Goal: Information Seeking & Learning: Learn about a topic

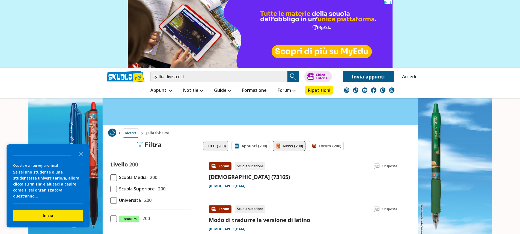
click at [298, 145] on link "News (200)" at bounding box center [289, 146] width 33 height 10
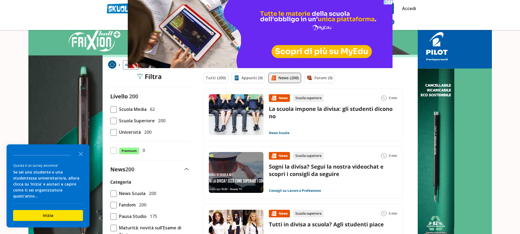
click at [311, 110] on link "La scuola impone la divisa: gli studenti dicono no" at bounding box center [331, 112] width 124 height 15
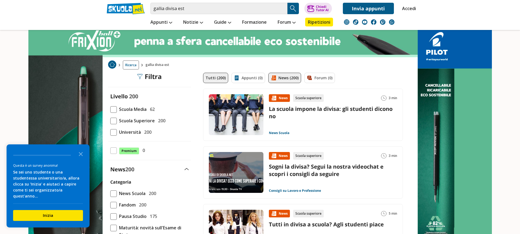
click at [219, 74] on link "Tutti (200)" at bounding box center [215, 78] width 25 height 10
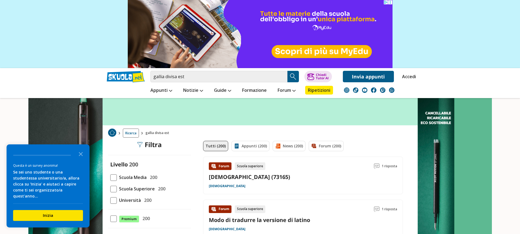
click at [276, 16] on img at bounding box center [259, 34] width 265 height 68
drag, startPoint x: 226, startPoint y: 76, endPoint x: 137, endPoint y: 69, distance: 89.1
click at [137, 69] on div "gallia divisa est Trova un tutor esperto su questo argomento Chiedi Tutor AI" at bounding box center [260, 75] width 315 height 14
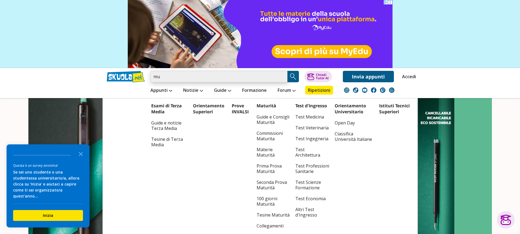
type input "[PERSON_NAME]"
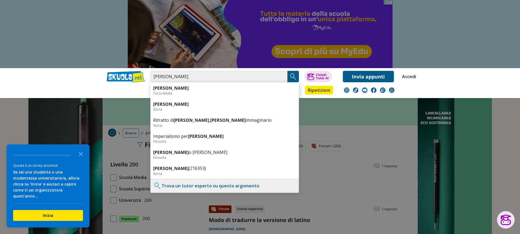
click at [255, 188] on link "Trova un tutor esperto su questo argomento" at bounding box center [211, 186] width 98 height 6
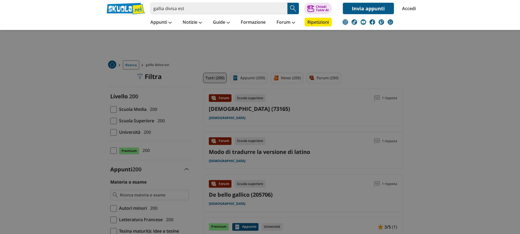
drag, startPoint x: 0, startPoint y: 0, endPoint x: 139, endPoint y: 9, distance: 139.5
click at [141, 9] on div "gallia divisa est Caricamento in corso... Trova un tutor esperto su questo argo…" at bounding box center [260, 7] width 315 height 14
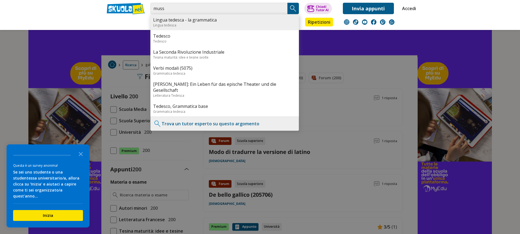
type input "mussolini"
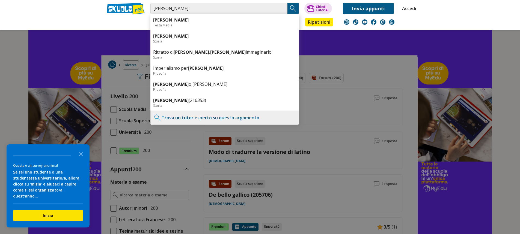
click at [293, 10] on img "Search Button" at bounding box center [293, 8] width 8 height 8
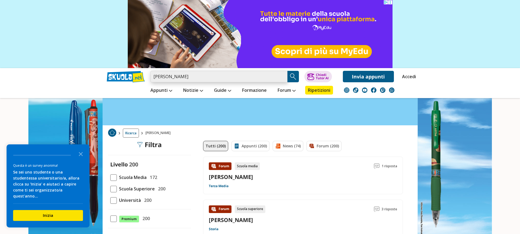
click at [234, 73] on input "[PERSON_NAME]" at bounding box center [218, 76] width 137 height 11
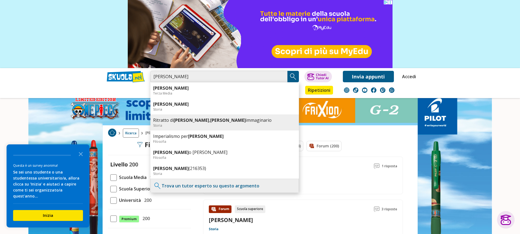
scroll to position [55, 0]
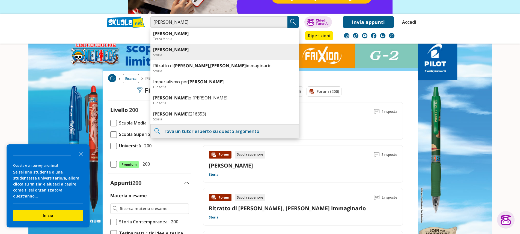
click at [213, 49] on link "[PERSON_NAME]" at bounding box center [224, 50] width 143 height 6
